Goal: Navigation & Orientation: Understand site structure

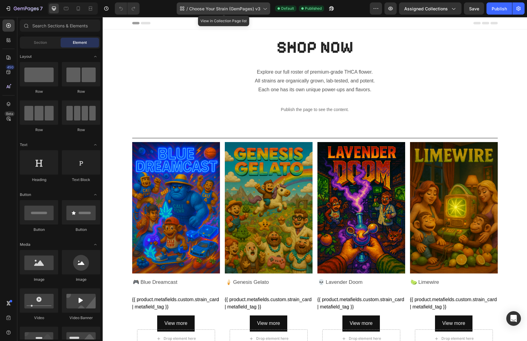
click at [250, 4] on div "/ Choose Your Strain (GemPages) v3" at bounding box center [223, 8] width 93 height 12
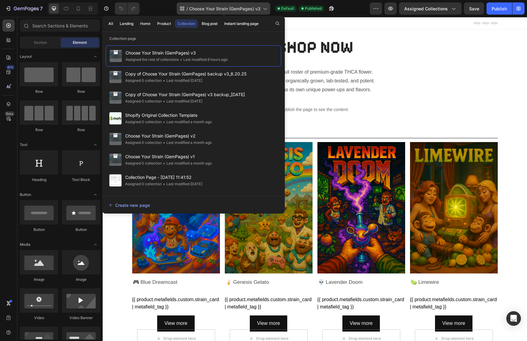
click at [263, 10] on icon at bounding box center [265, 8] width 6 height 6
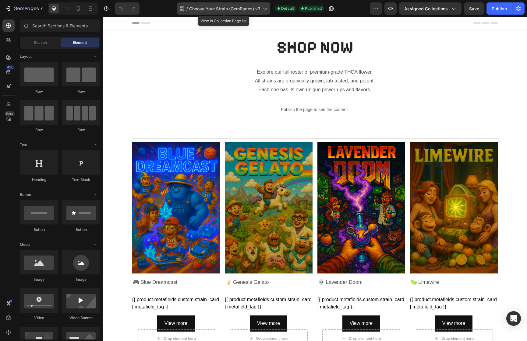
click at [263, 10] on icon at bounding box center [265, 8] width 6 height 6
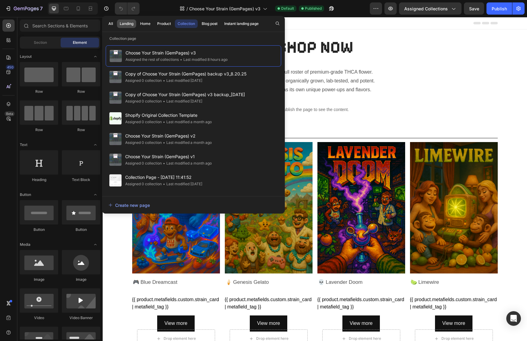
click at [125, 24] on div "Landing" at bounding box center [127, 23] width 14 height 5
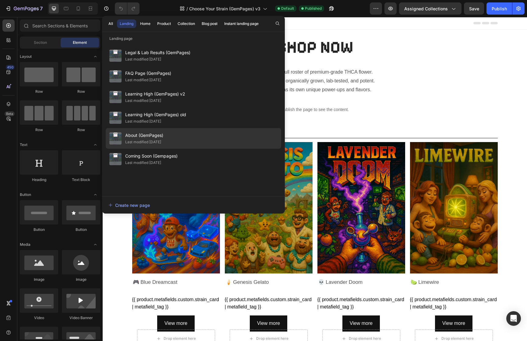
click at [154, 133] on span "About (GemPages)" at bounding box center [144, 135] width 38 height 7
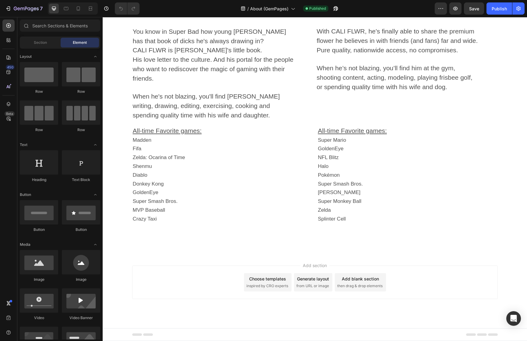
scroll to position [1510, 0]
click at [201, 82] on span "His love letter to the culture. And his portal for the people who want to redis…" at bounding box center [213, 69] width 161 height 26
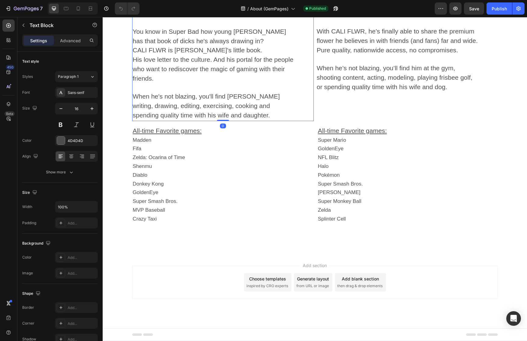
click at [201, 82] on span "His love letter to the culture. And his portal for the people who want to redis…" at bounding box center [213, 69] width 161 height 26
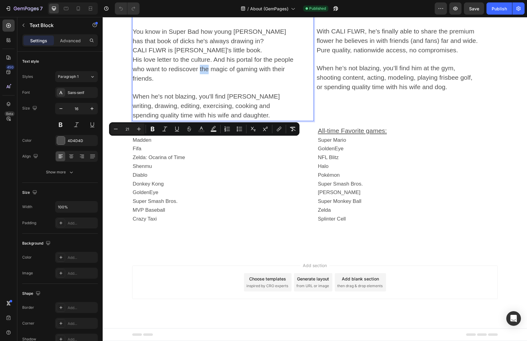
click at [206, 82] on span "His love letter to the culture. And his portal for the people who want to redis…" at bounding box center [213, 69] width 161 height 26
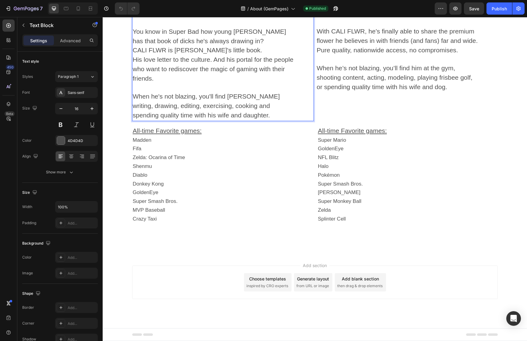
click at [139, 82] on span "His love letter to the culture. And his portal for the people who want to redis…" at bounding box center [213, 69] width 161 height 26
click at [267, 82] on span "His love letter to the culture. And his portal for the people who want to redis…" at bounding box center [213, 69] width 161 height 26
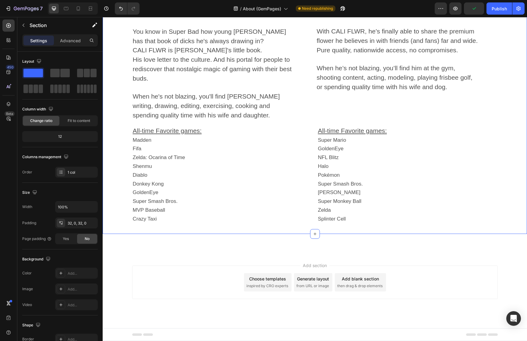
click at [115, 152] on div "Image Jamby as a senior in high school circa 2006 Text Block Meet Jamby. A dude…" at bounding box center [315, 76] width 424 height 297
click at [171, 82] on span "His love letter to the culture. And his portal for people to rediscover that no…" at bounding box center [212, 69] width 159 height 26
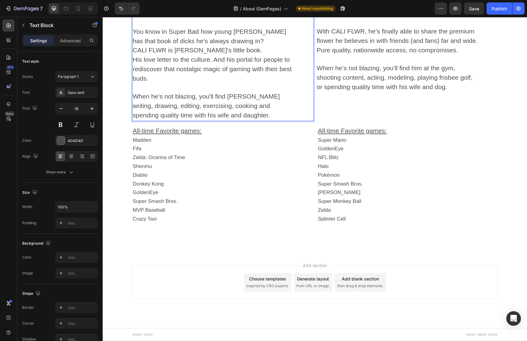
click at [176, 82] on span "His love letter to the culture. And his portal for people to rediscover that no…" at bounding box center [212, 69] width 159 height 26
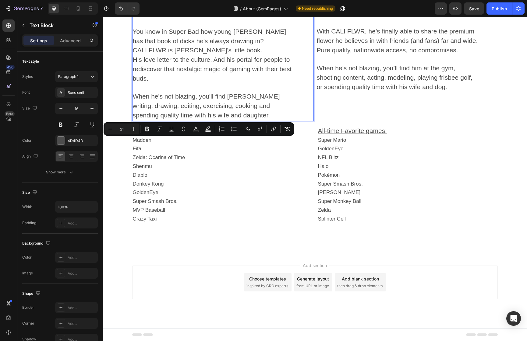
click at [171, 82] on span "His love letter to the culture. And his portal for people to rediscover that no…" at bounding box center [212, 69] width 159 height 26
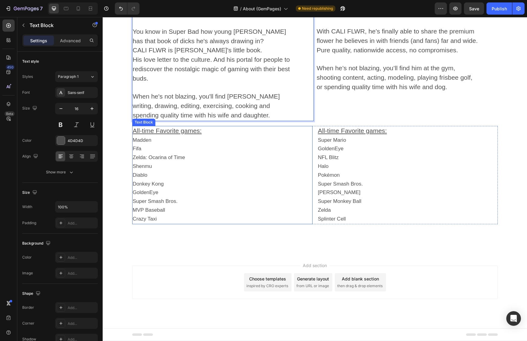
click at [281, 153] on p "Fifa" at bounding box center [222, 149] width 179 height 9
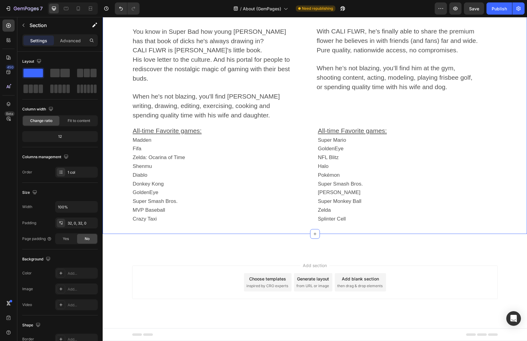
click at [273, 193] on div "Image Jamby as a senior in high school circa 2006 Text Block Meet Jamby. A dude…" at bounding box center [315, 76] width 424 height 297
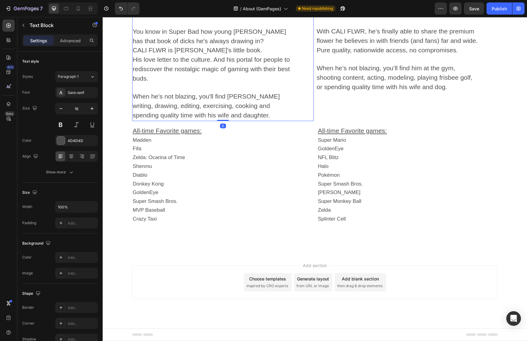
click at [242, 82] on span "His love letter to the culture. And his portal for people to rediscover the nos…" at bounding box center [211, 69] width 157 height 26
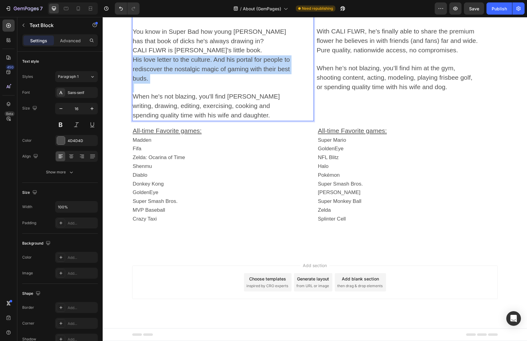
click at [242, 82] on span "His love letter to the culture. And his portal for people to rediscover the nos…" at bounding box center [211, 69] width 157 height 26
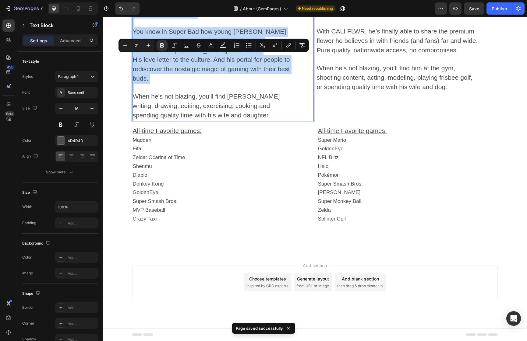
scroll to position [1484, 0]
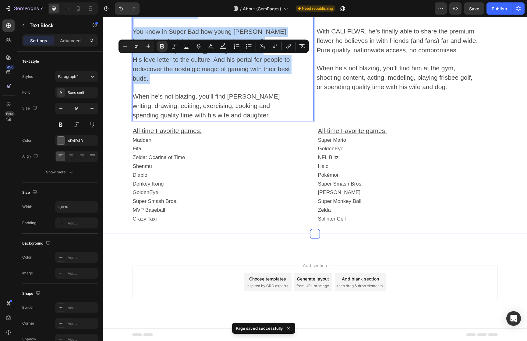
click at [119, 122] on div "Image Jamby as a senior in high school circa 2006 Text Block Meet Jamby. A dude…" at bounding box center [315, 76] width 424 height 297
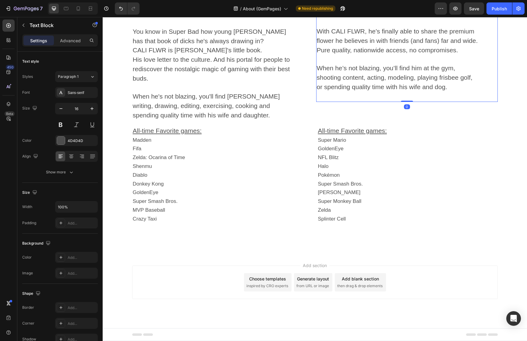
click at [357, 18] on p "Cannabis Cup winner, plant whisperer, and legit OG in the California cannabis s…" at bounding box center [398, -1] width 162 height 37
